Goal: Task Accomplishment & Management: Use online tool/utility

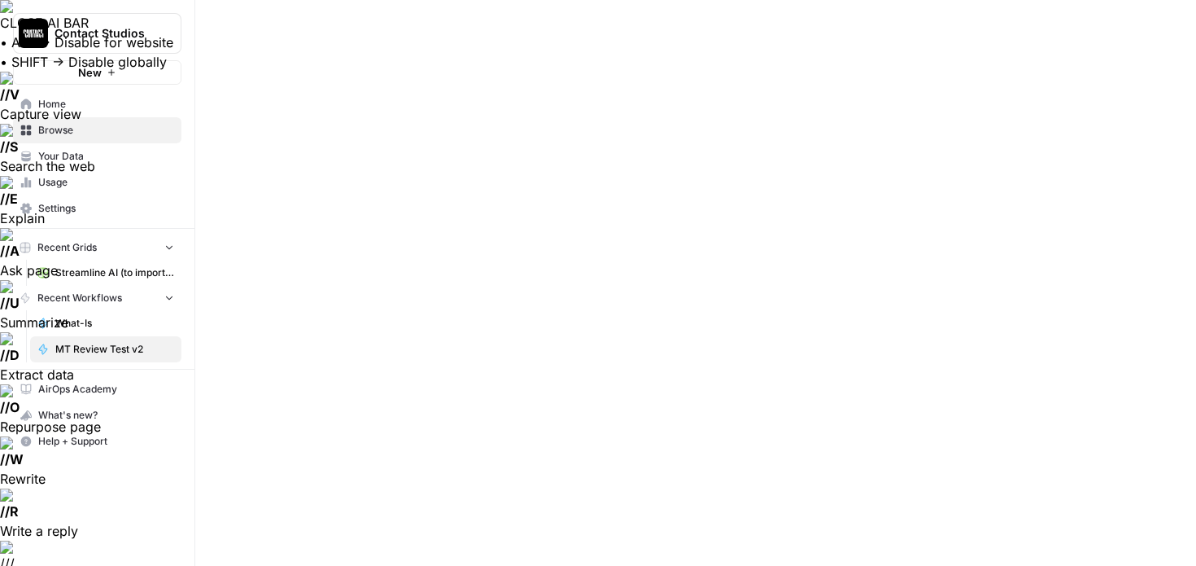
click at [85, 276] on span "Streamline AI (to import) - Streamline AI Import.csv" at bounding box center [114, 272] width 119 height 15
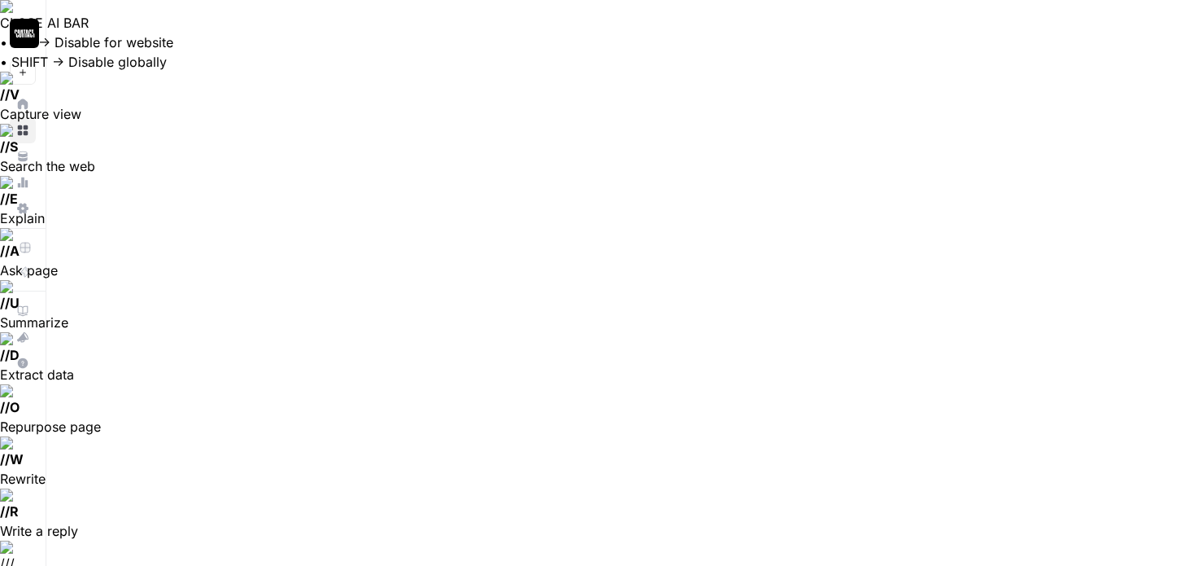
scroll to position [1619, 701]
